Goal: Task Accomplishment & Management: Manage account settings

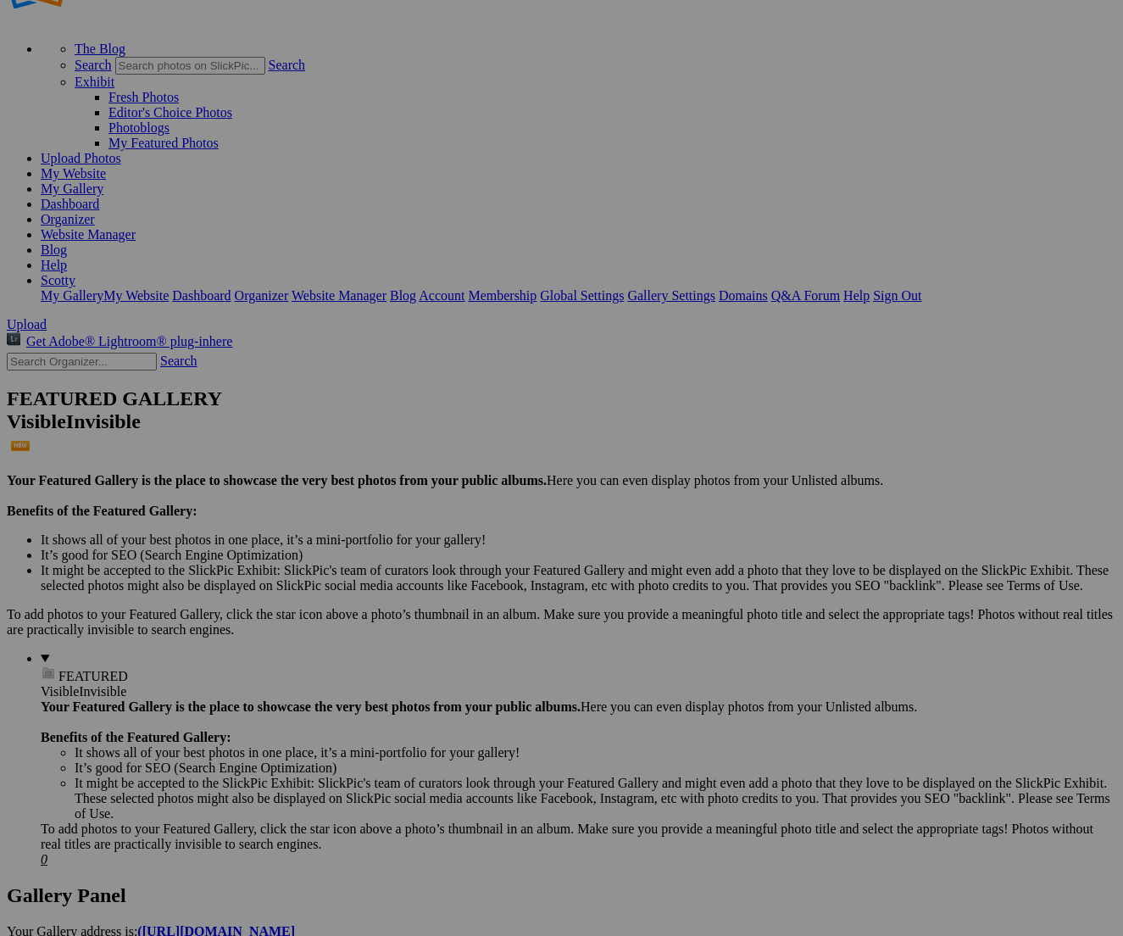
scroll to position [65, 0]
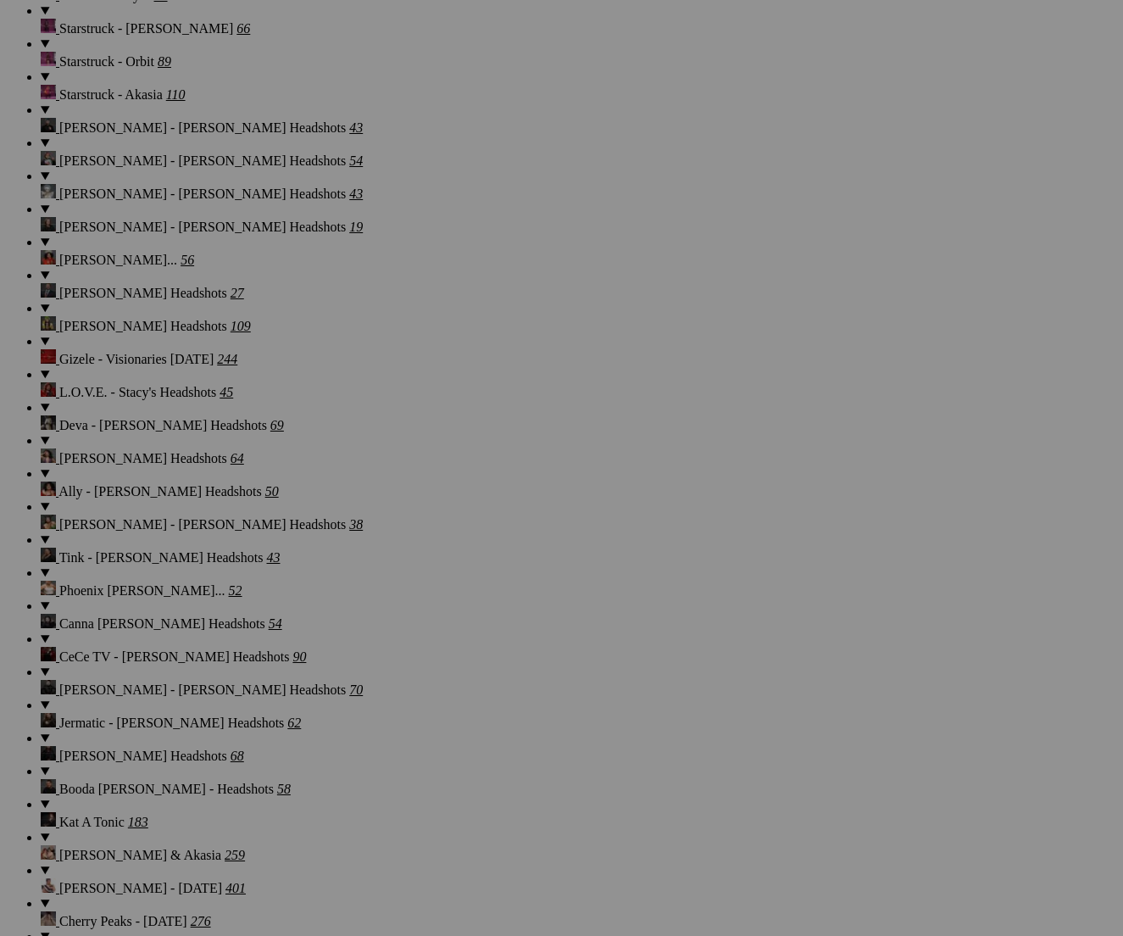
scroll to position [22712, 0]
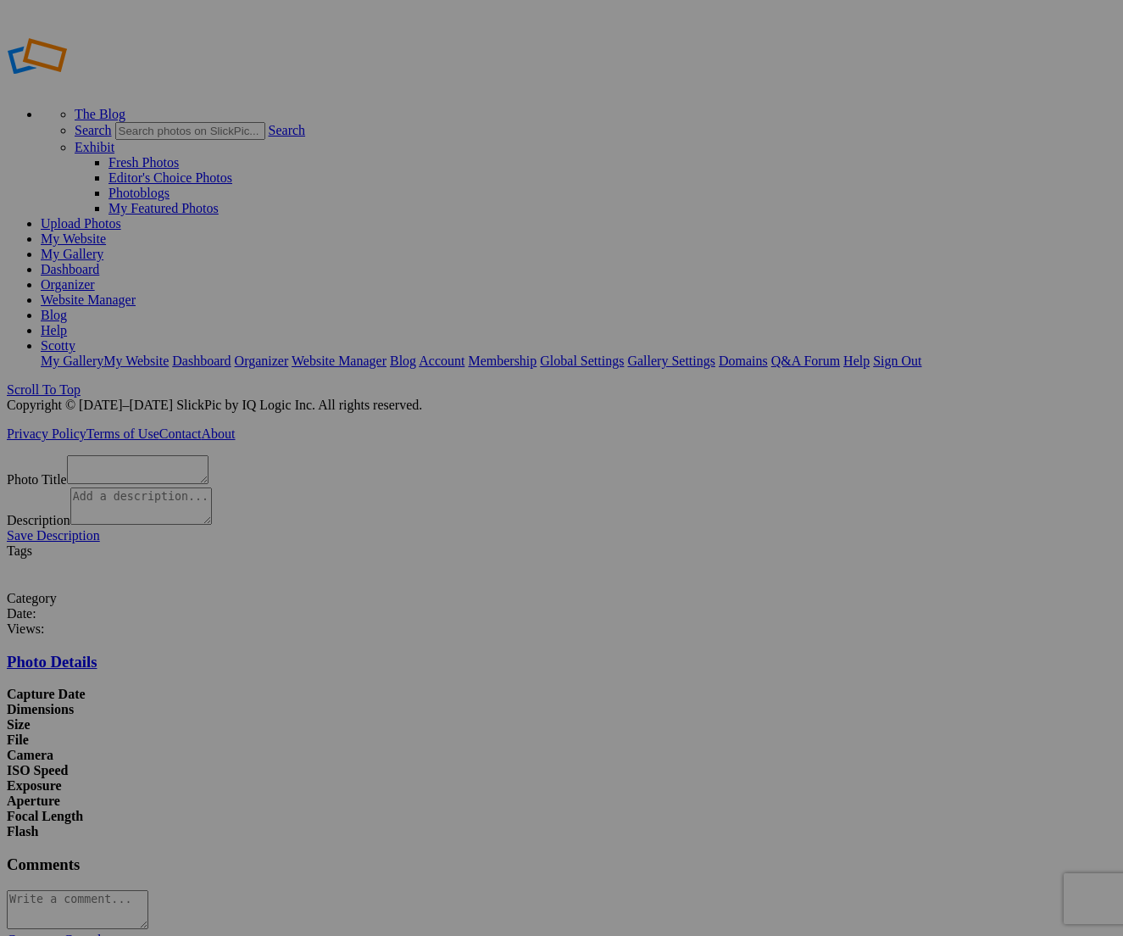
scroll to position [34, 0]
type textarea "Evoto-0297"
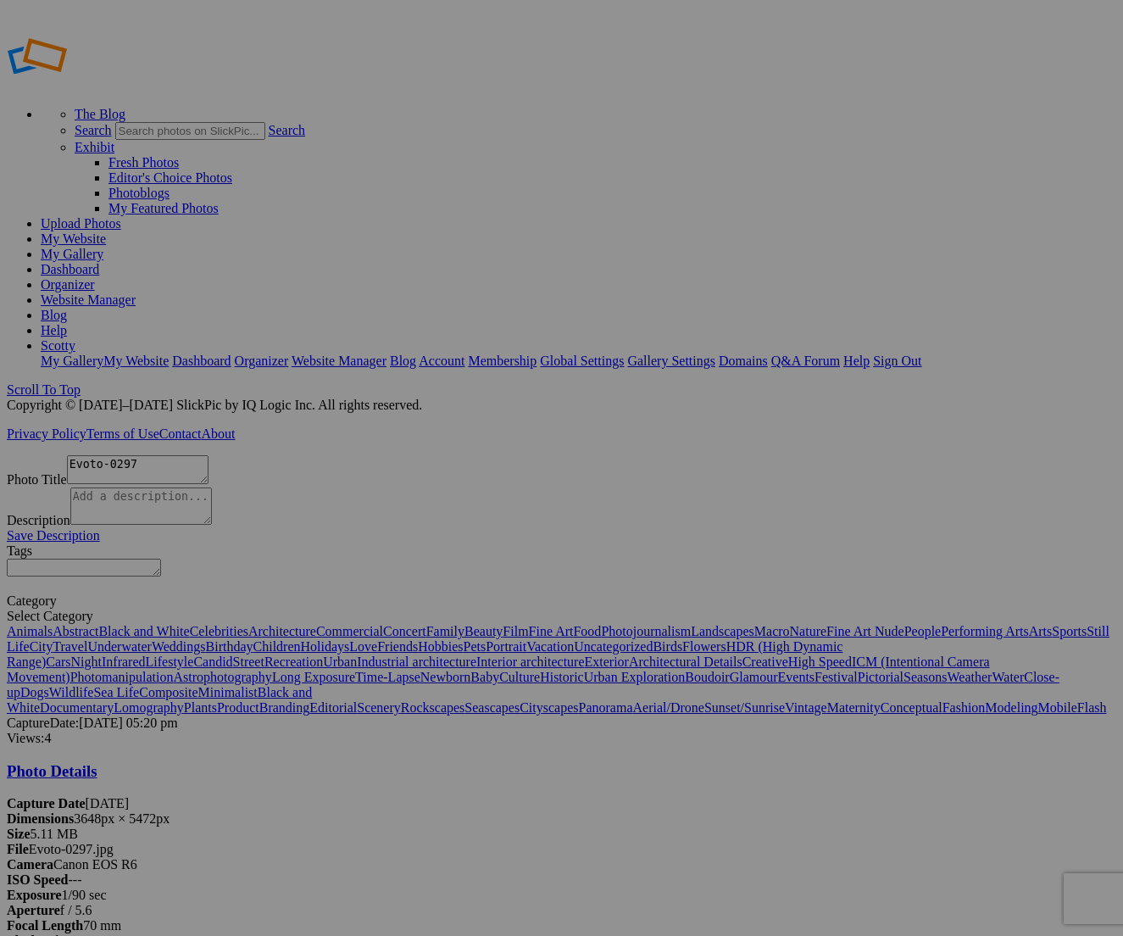
scroll to position [32, 0]
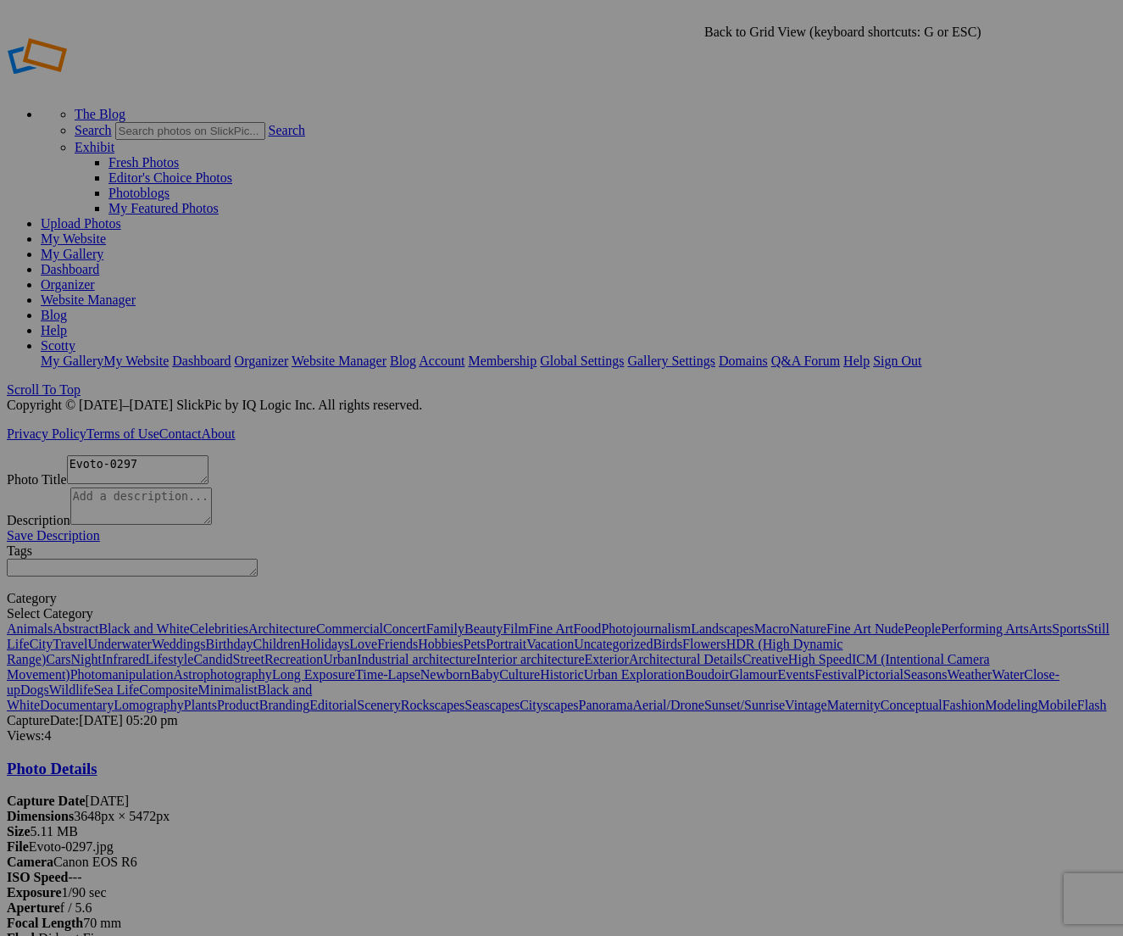
type input "[PERSON_NAME] - [PERSON_NAME] Family"
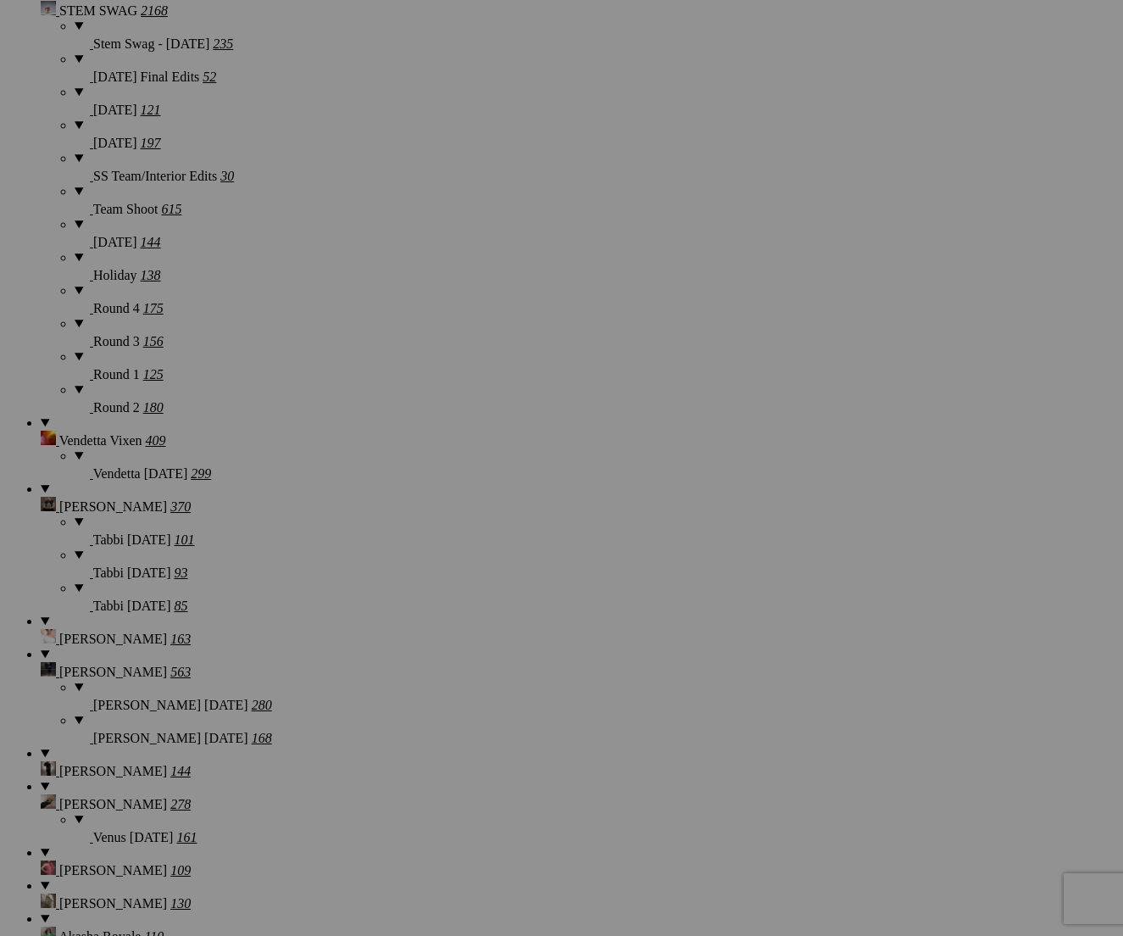
scroll to position [5936, 0]
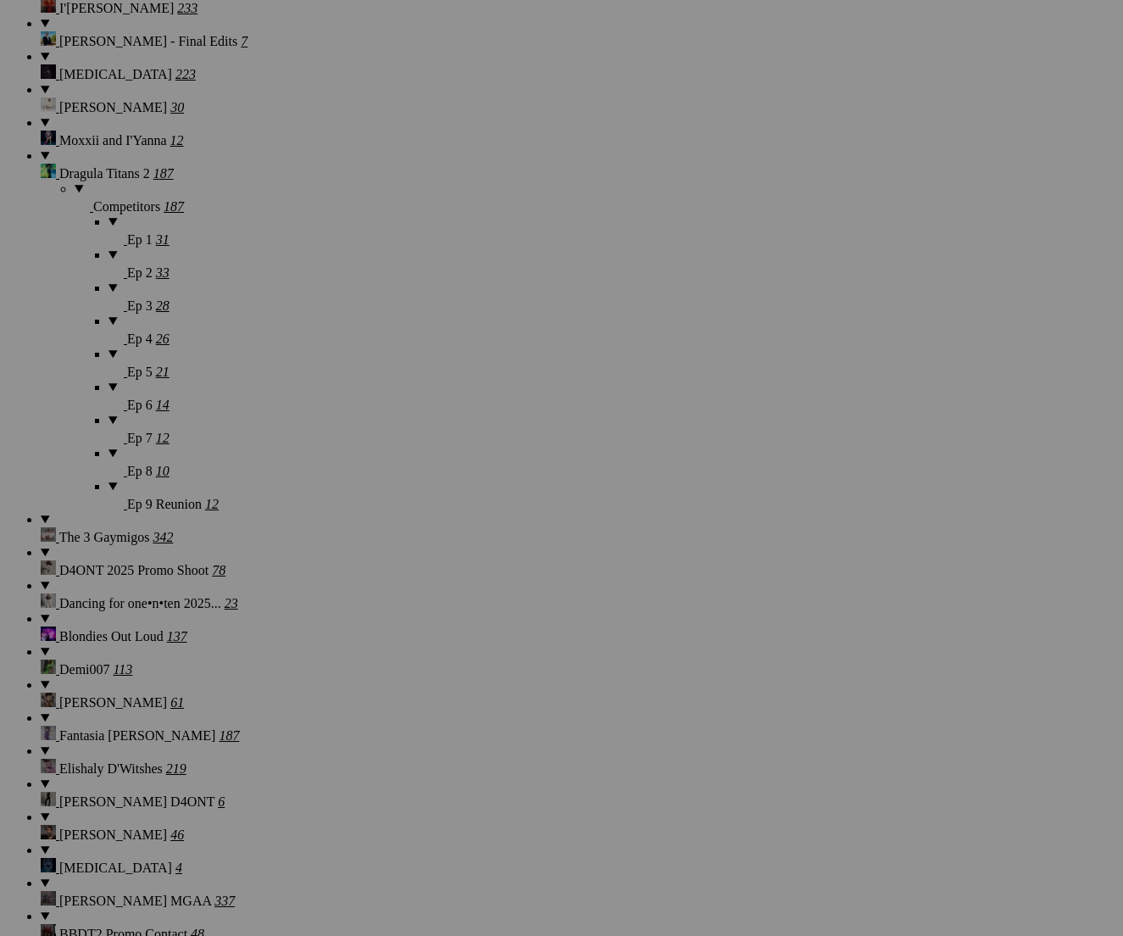
scroll to position [22712, 0]
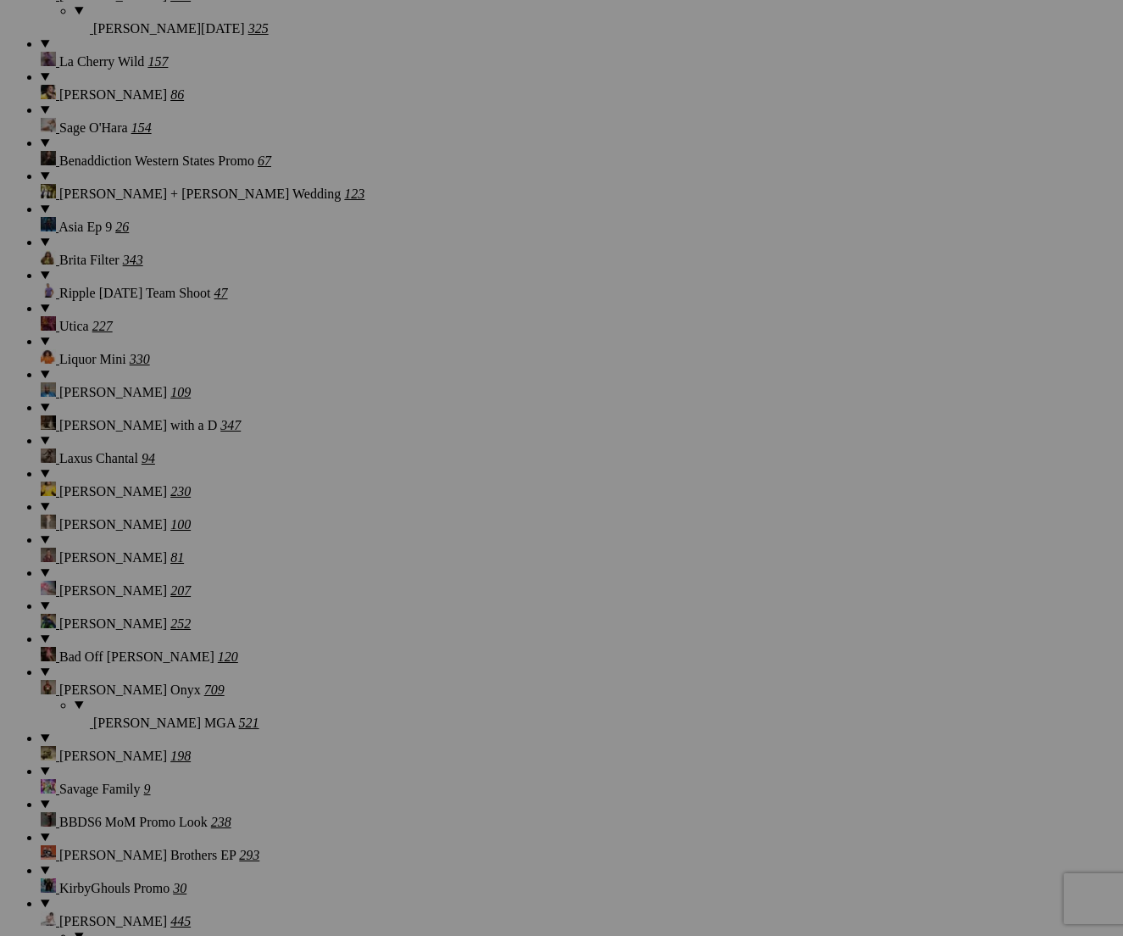
scroll to position [15068, 0]
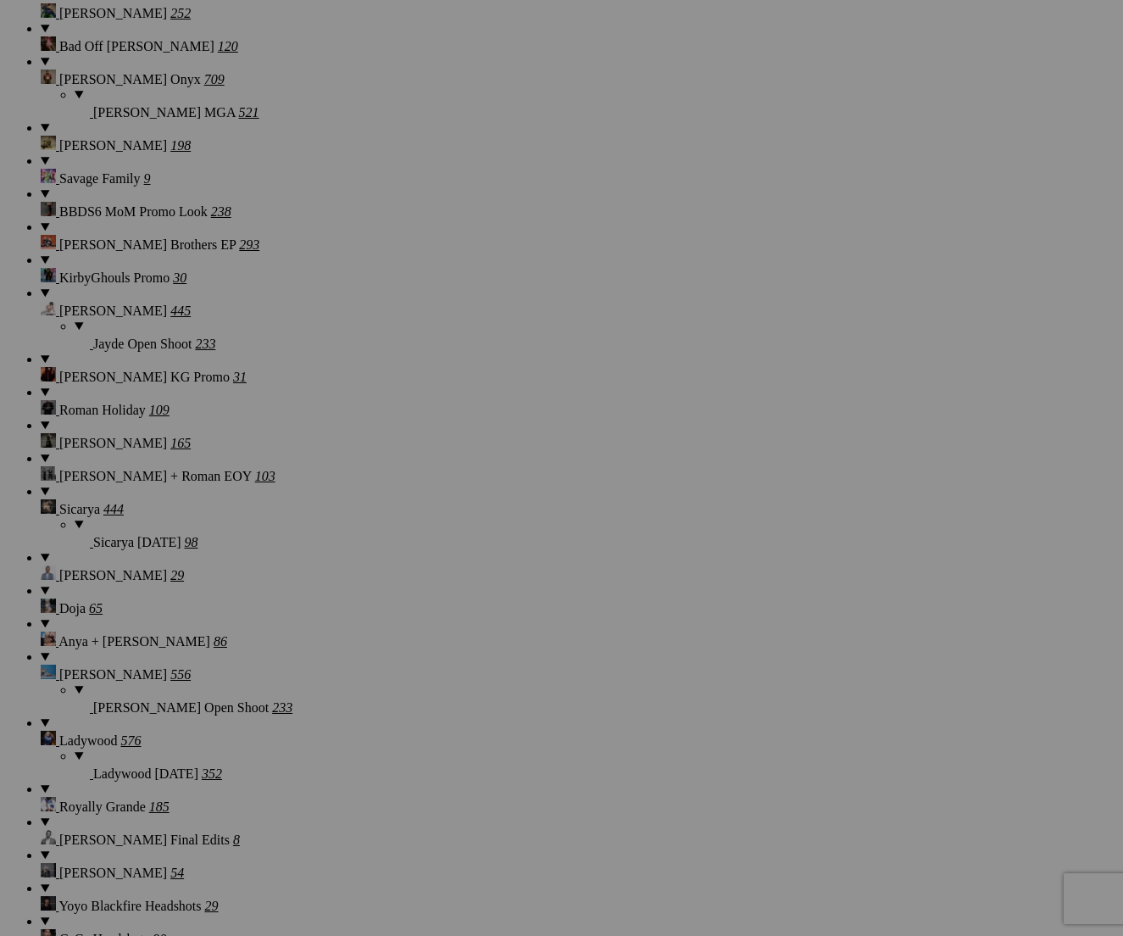
scroll to position [14979, 0]
